Goal: Transaction & Acquisition: Subscribe to service/newsletter

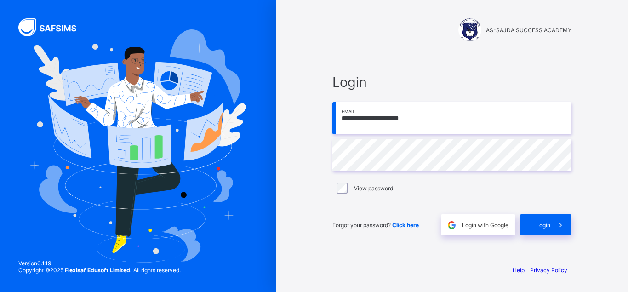
type input "**********"
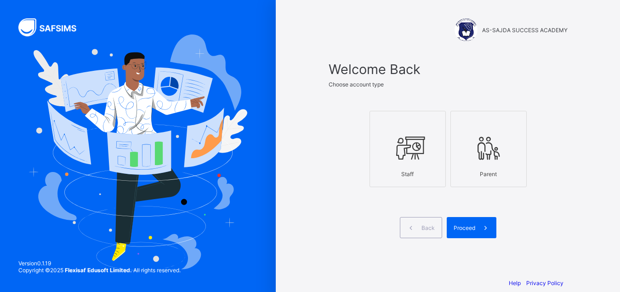
click at [403, 155] on icon at bounding box center [408, 148] width 32 height 28
click at [474, 235] on div "Proceed" at bounding box center [472, 227] width 50 height 21
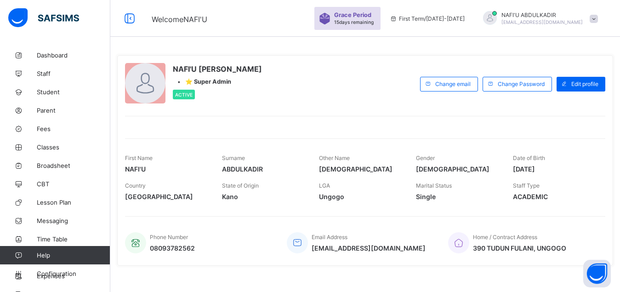
click at [598, 18] on span at bounding box center [594, 19] width 8 height 8
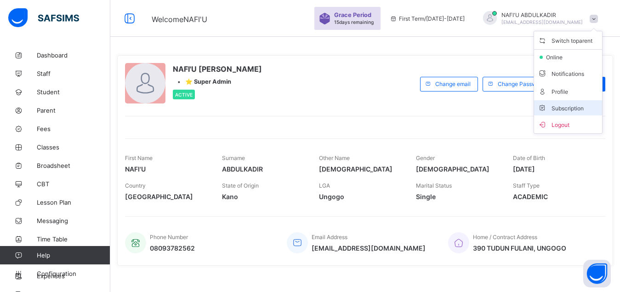
click at [580, 105] on span "Subscription" at bounding box center [561, 108] width 46 height 7
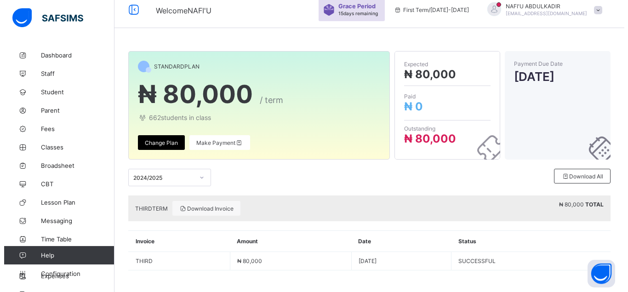
scroll to position [10, 0]
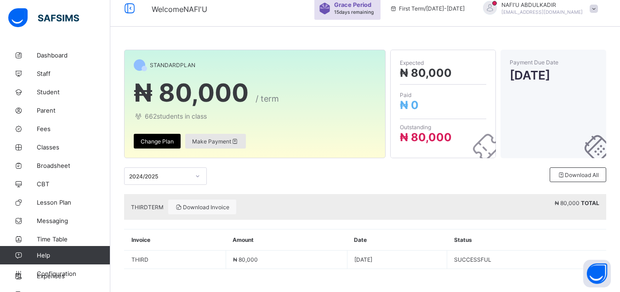
click at [200, 139] on span "Make Payment" at bounding box center [215, 141] width 47 height 7
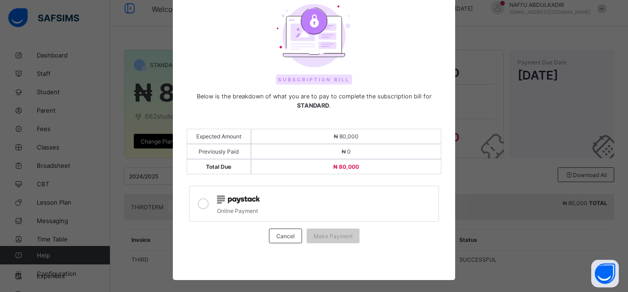
scroll to position [53, 0]
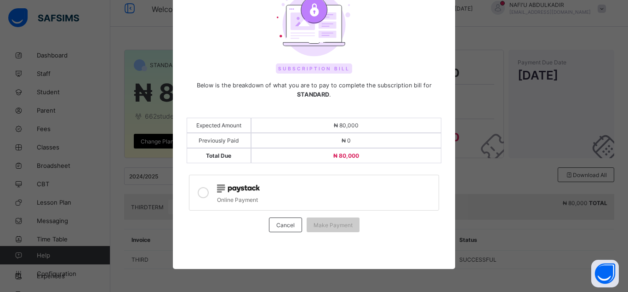
click at [219, 188] on img at bounding box center [238, 188] width 43 height 8
click at [325, 231] on div "Make Payment" at bounding box center [333, 225] width 53 height 15
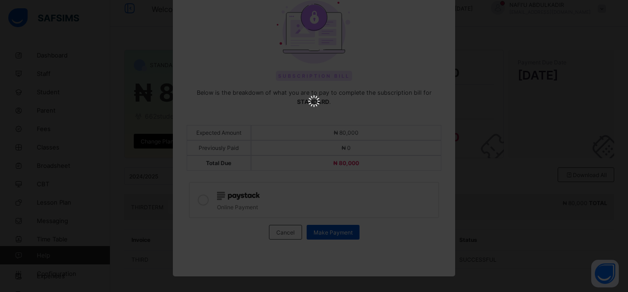
scroll to position [0, 0]
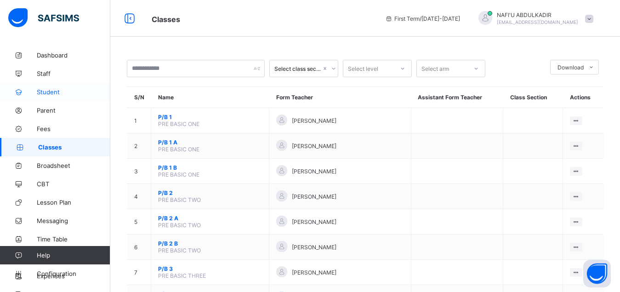
click at [63, 92] on span "Student" at bounding box center [74, 91] width 74 height 7
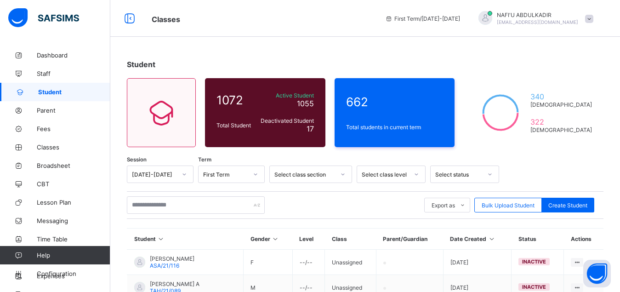
click at [594, 19] on span at bounding box center [590, 19] width 8 height 8
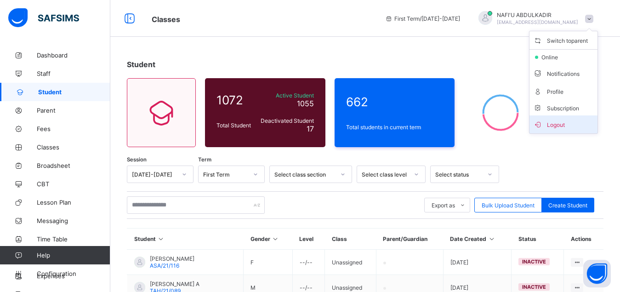
click at [560, 123] on span "Logout" at bounding box center [564, 124] width 61 height 11
